Goal: Find specific page/section: Find specific page/section

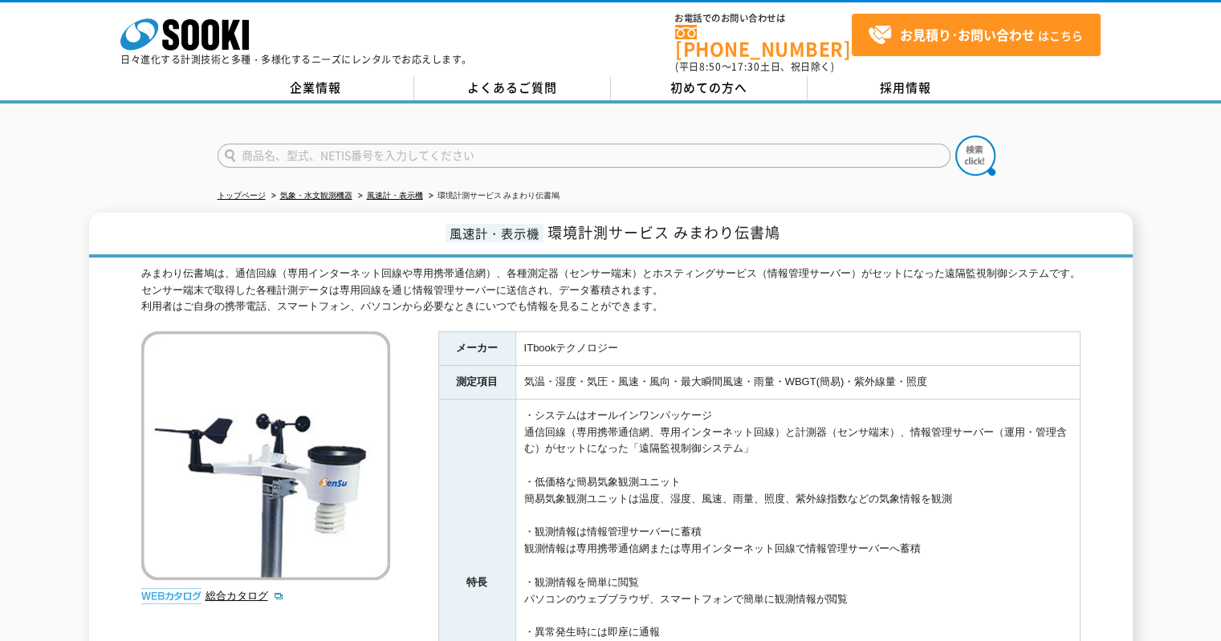
click at [428, 148] on input "text" at bounding box center [584, 156] width 733 height 24
type input "HEIRMA"
click at [955, 136] on button at bounding box center [975, 156] width 40 height 40
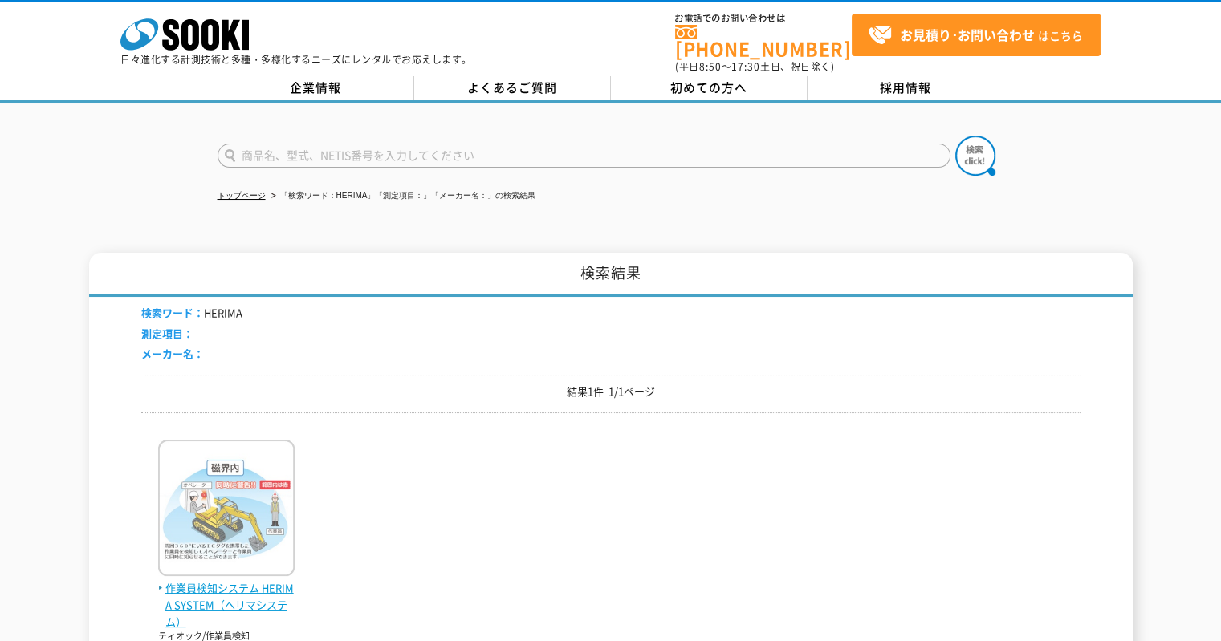
click at [206, 538] on img at bounding box center [226, 510] width 136 height 140
